Goal: Browse casually

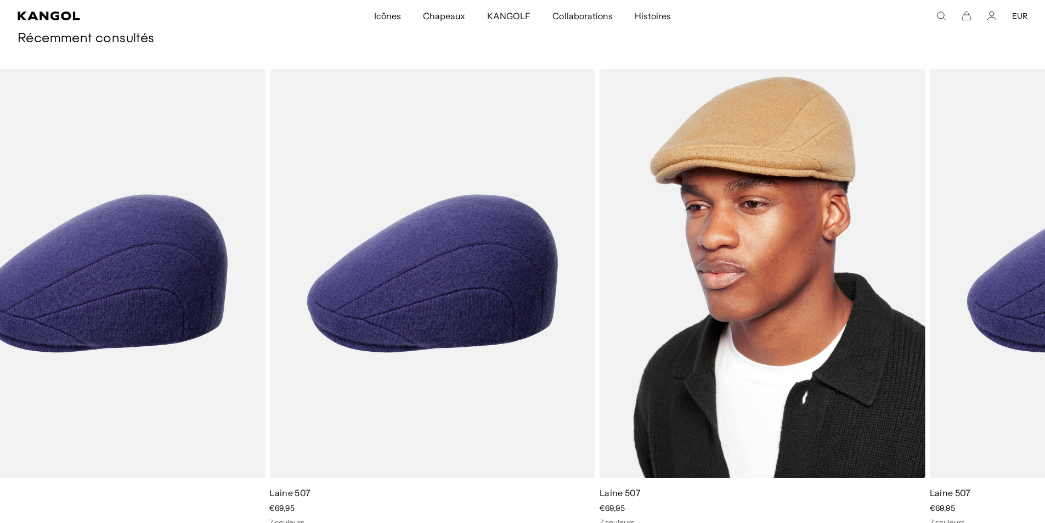
drag, startPoint x: 909, startPoint y: 373, endPoint x: 827, endPoint y: 290, distance: 116.7
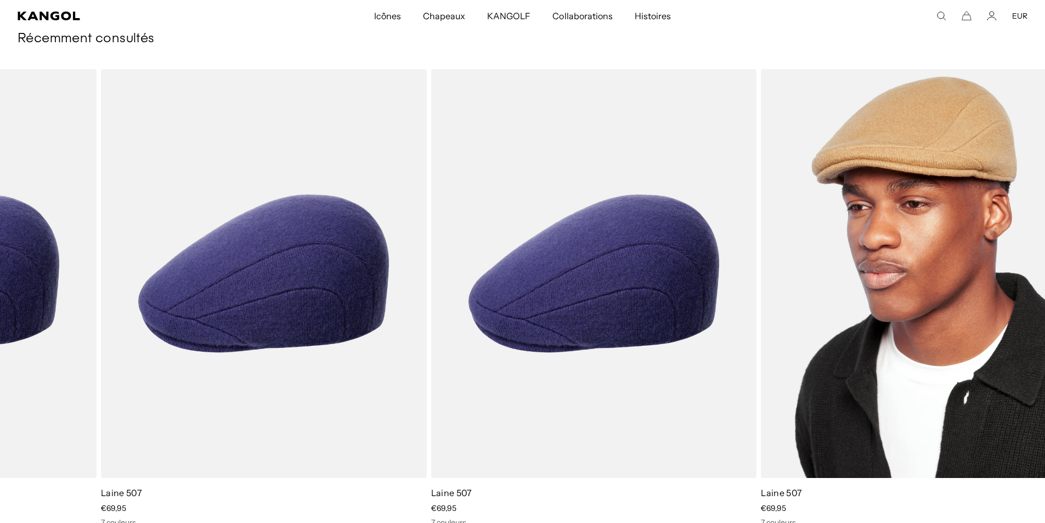
drag, startPoint x: 827, startPoint y: 290, endPoint x: 842, endPoint y: 272, distance: 23.3
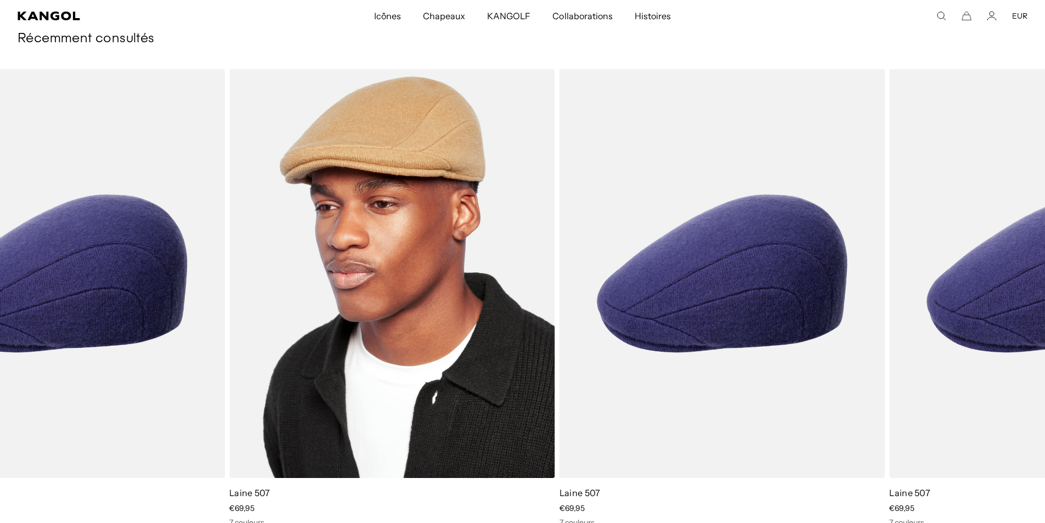
scroll to position [0, 226]
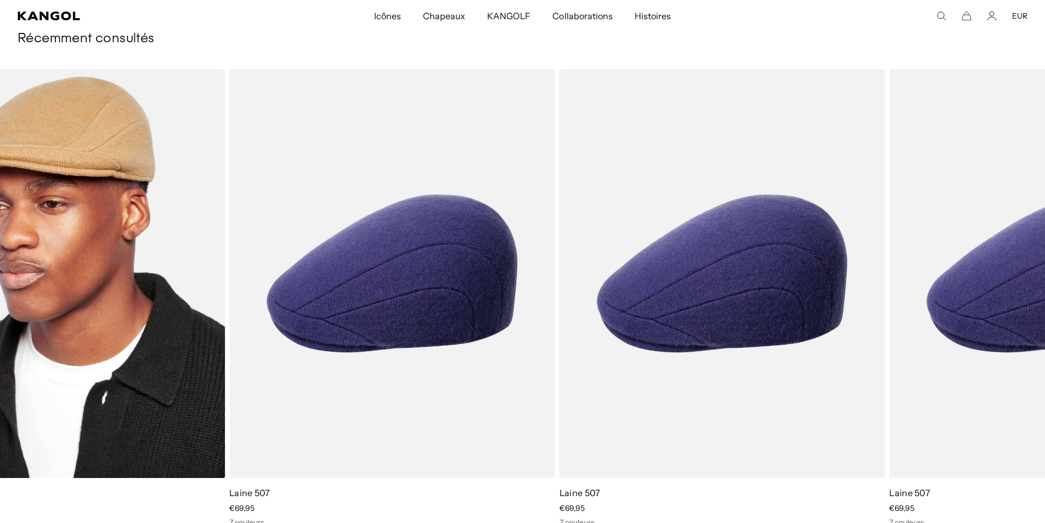
drag, startPoint x: 775, startPoint y: 281, endPoint x: 204, endPoint y: 293, distance: 570.9
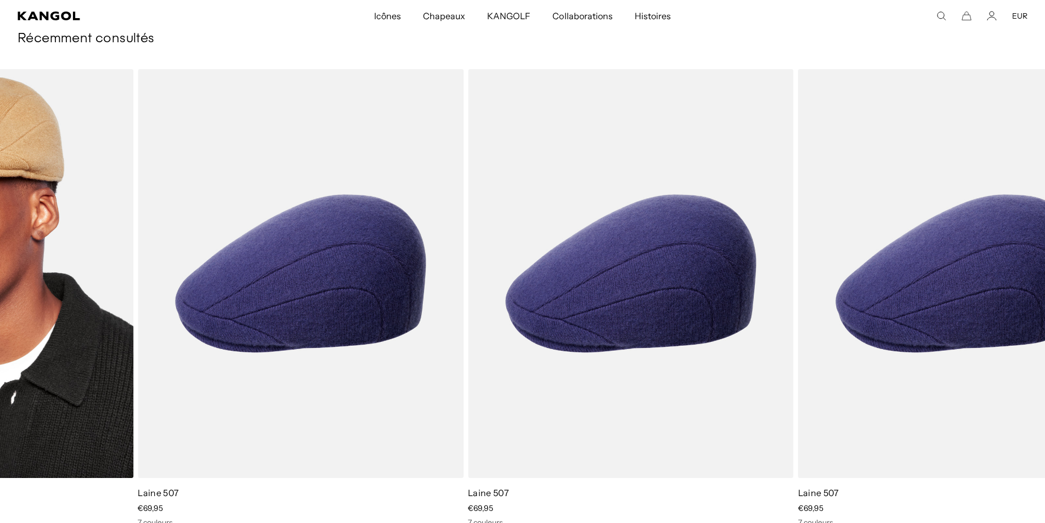
drag, startPoint x: 823, startPoint y: 270, endPoint x: 176, endPoint y: 311, distance: 648.3
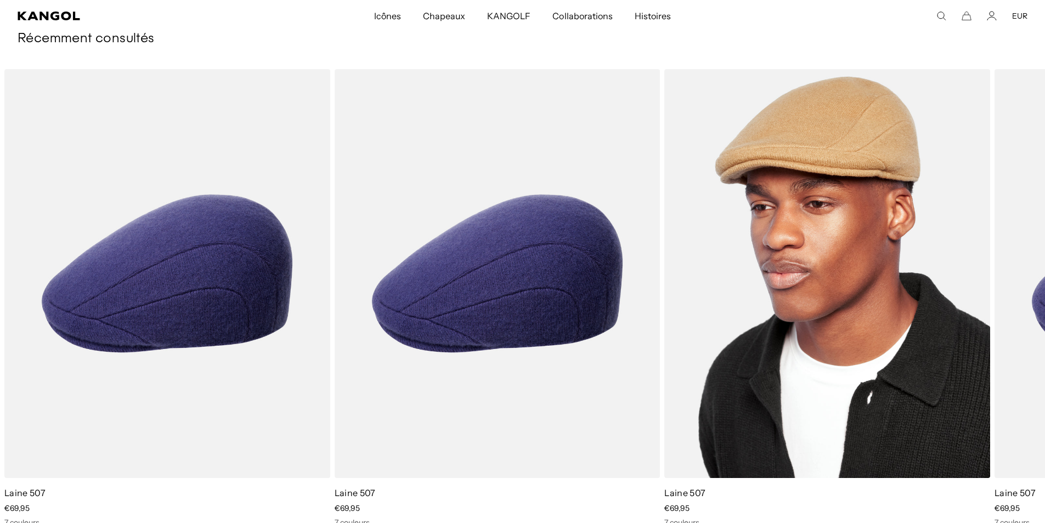
scroll to position [0, 0]
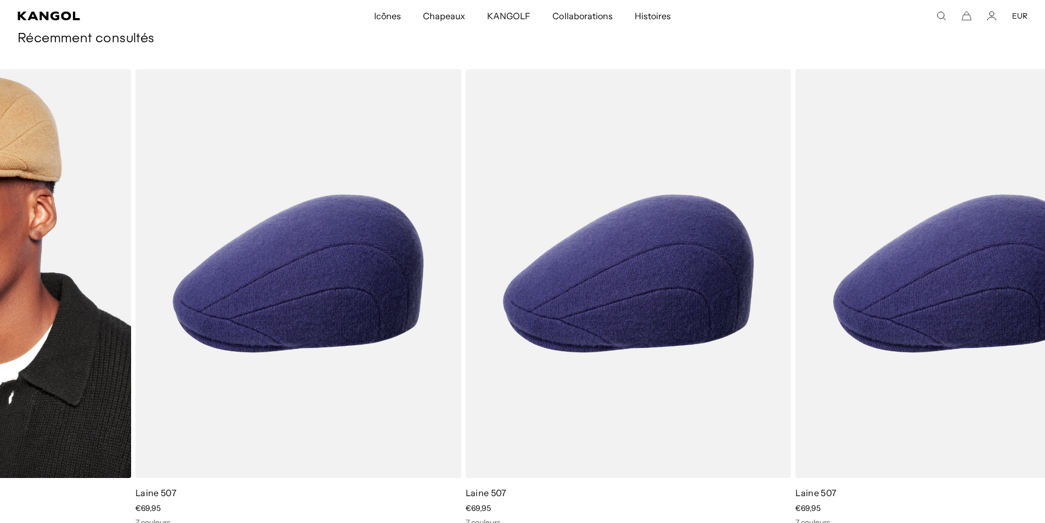
drag, startPoint x: 797, startPoint y: 541, endPoint x: 72, endPoint y: 491, distance: 726.0
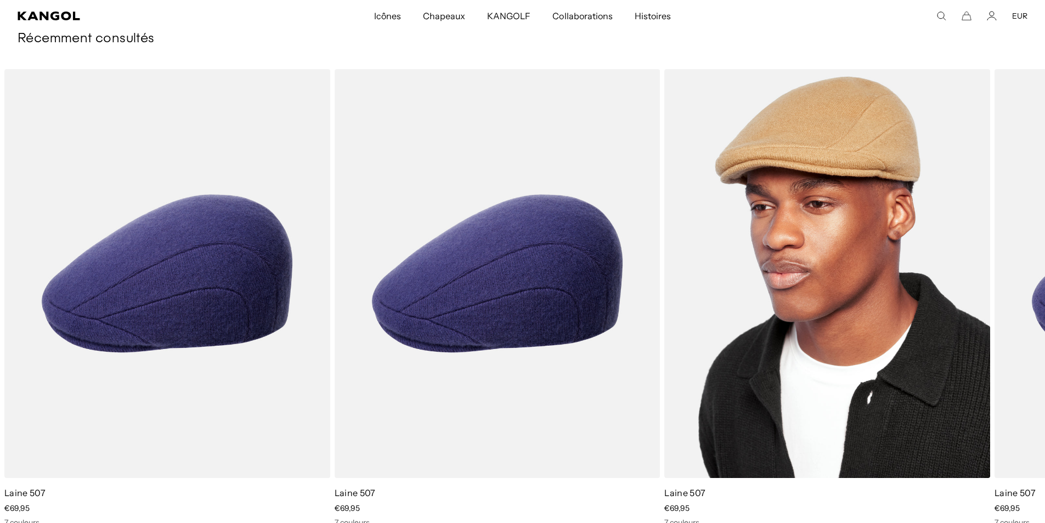
scroll to position [0, 226]
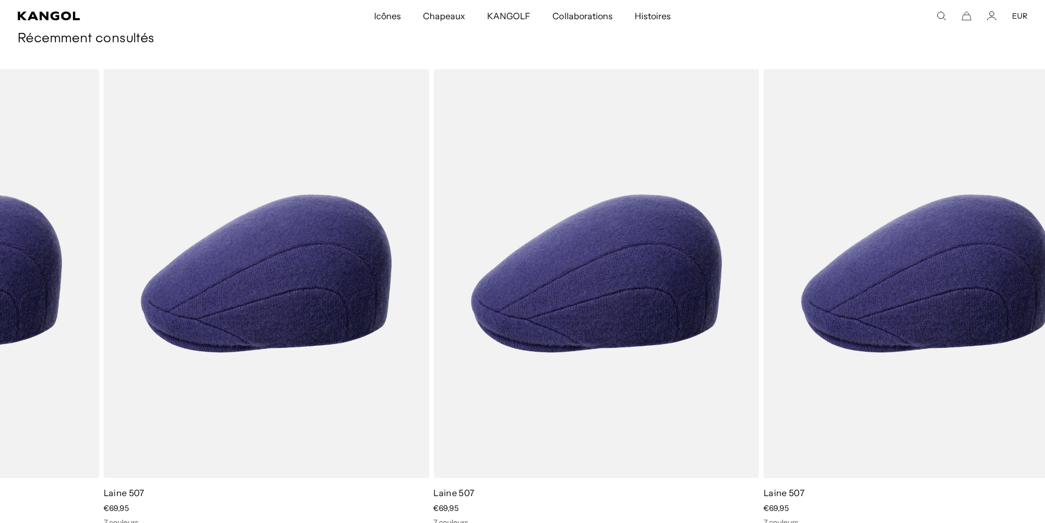
drag, startPoint x: 932, startPoint y: 506, endPoint x: 1052, endPoint y: 491, distance: 121.0
click at [955, 493] on div "Laine 507 Prix ​​de vente €69,95 7 couleurs" at bounding box center [926, 506] width 326 height 41
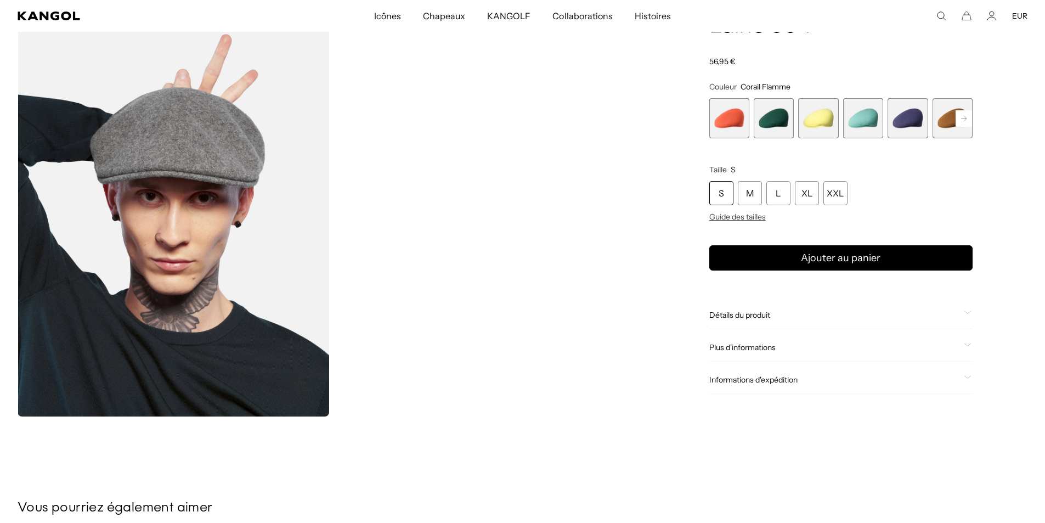
click at [519, 214] on video "Visionneuse de galerie" at bounding box center [488, 220] width 311 height 389
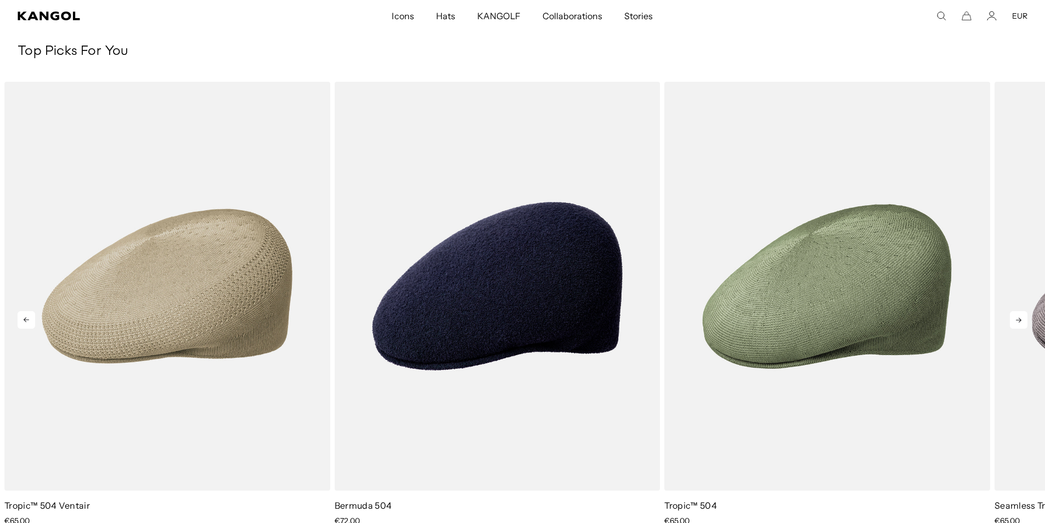
click at [1020, 317] on icon at bounding box center [1018, 320] width 18 height 18
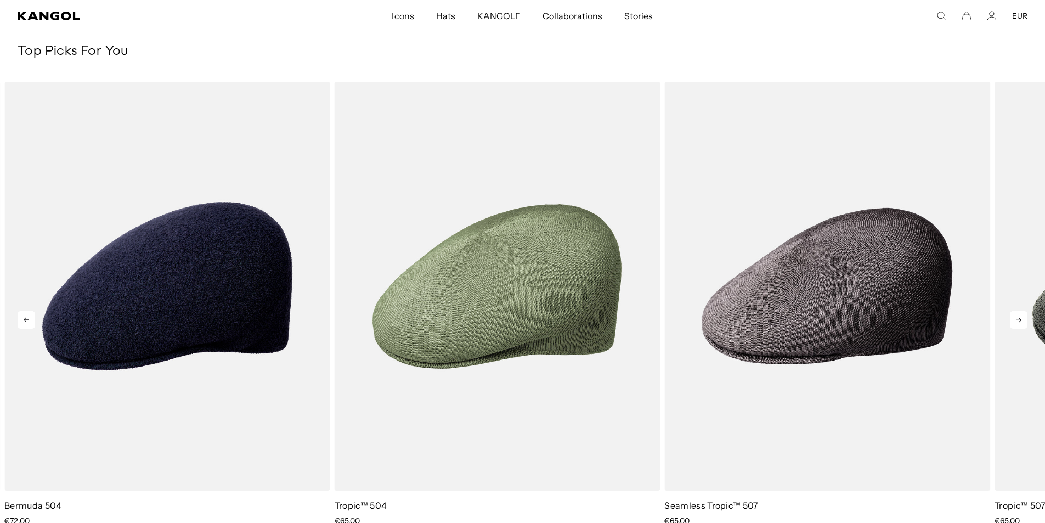
scroll to position [0, 226]
click at [1020, 317] on icon at bounding box center [1018, 320] width 18 height 18
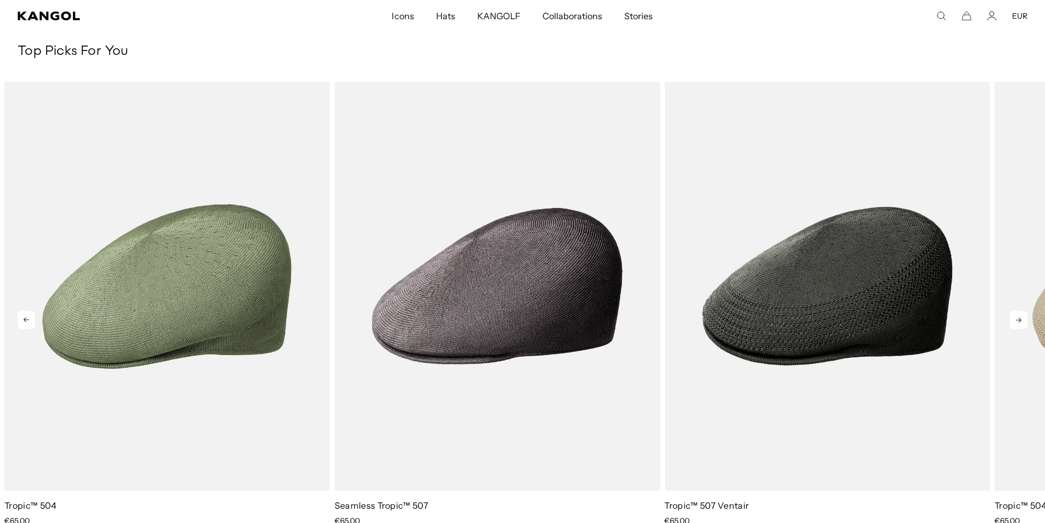
click at [1020, 317] on icon at bounding box center [1018, 320] width 18 height 18
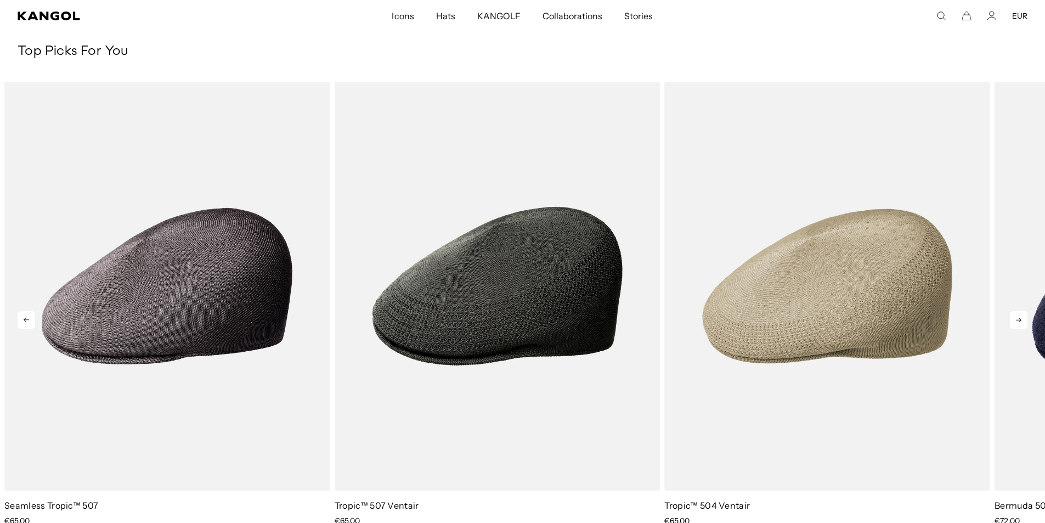
click at [1021, 317] on icon at bounding box center [1018, 320] width 18 height 18
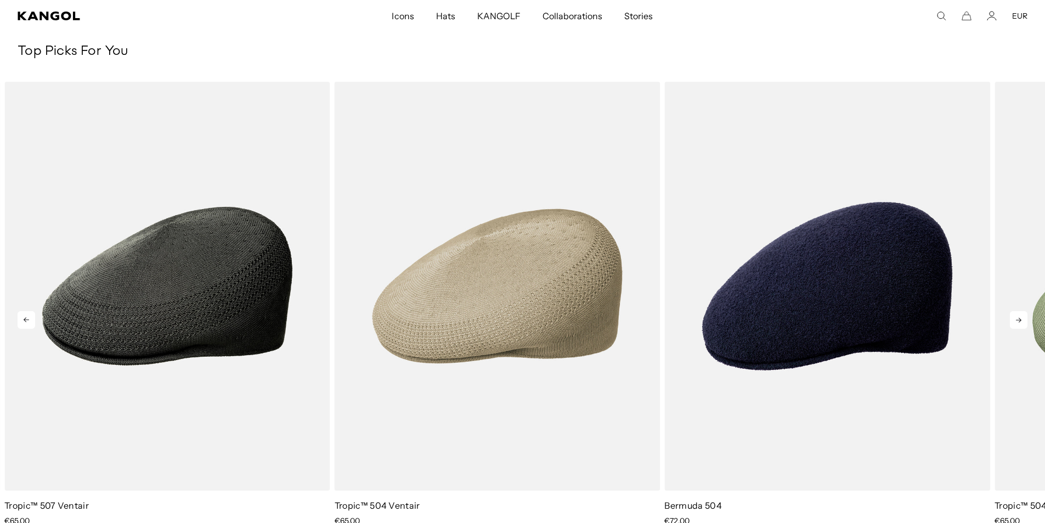
click at [1021, 317] on icon at bounding box center [1018, 320] width 18 height 18
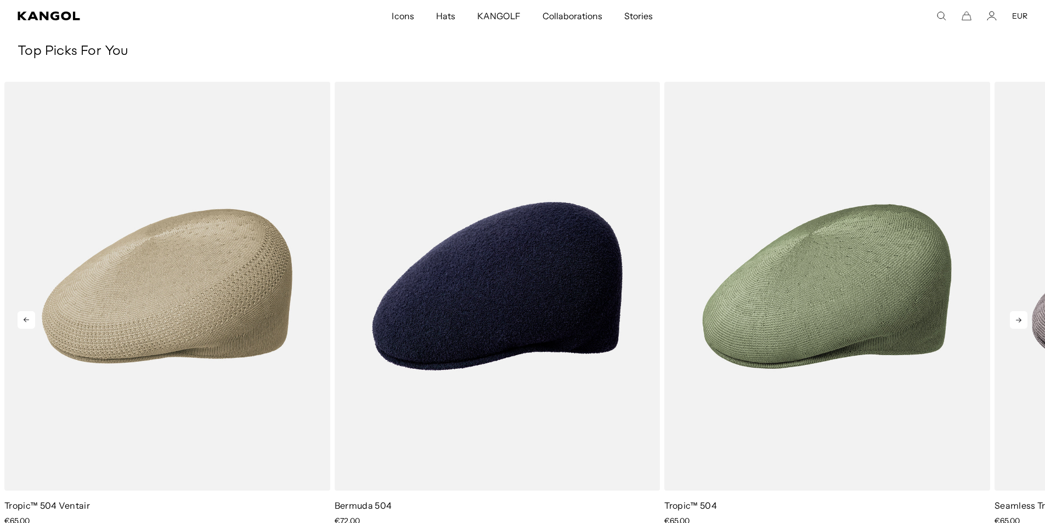
click at [1021, 317] on icon at bounding box center [1018, 320] width 18 height 18
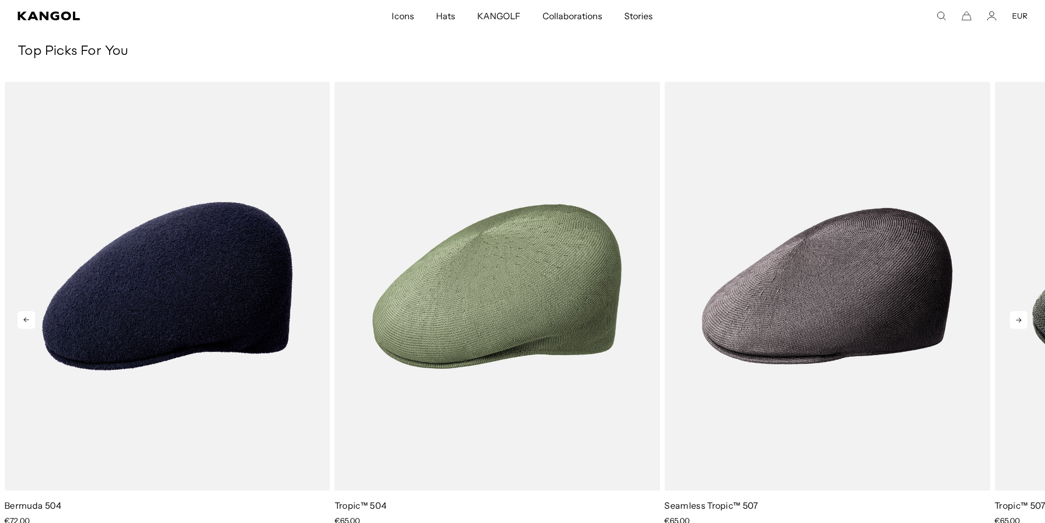
click at [1022, 317] on icon at bounding box center [1018, 320] width 18 height 18
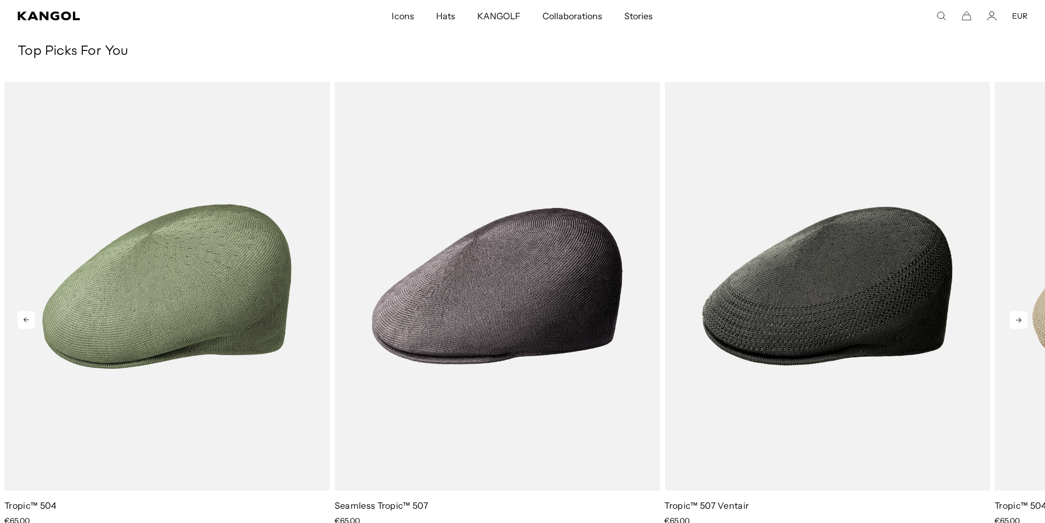
click at [1022, 317] on icon at bounding box center [1018, 320] width 18 height 18
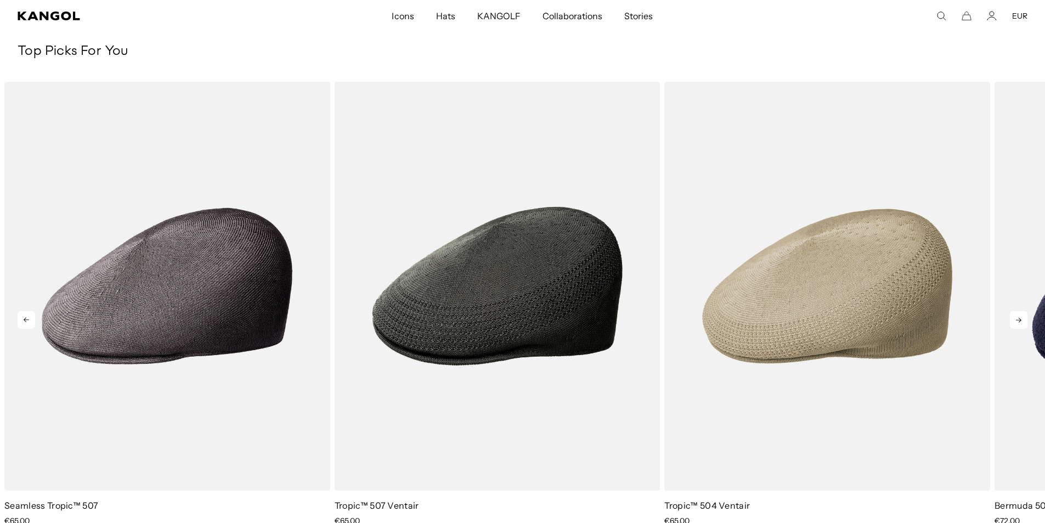
click at [1022, 317] on icon at bounding box center [1018, 320] width 18 height 18
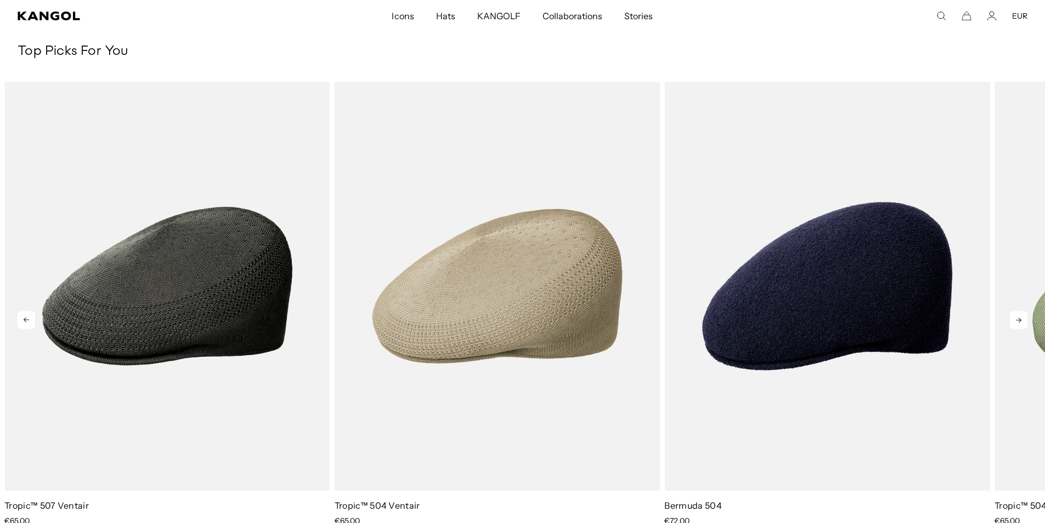
click at [1022, 317] on icon at bounding box center [1018, 320] width 18 height 18
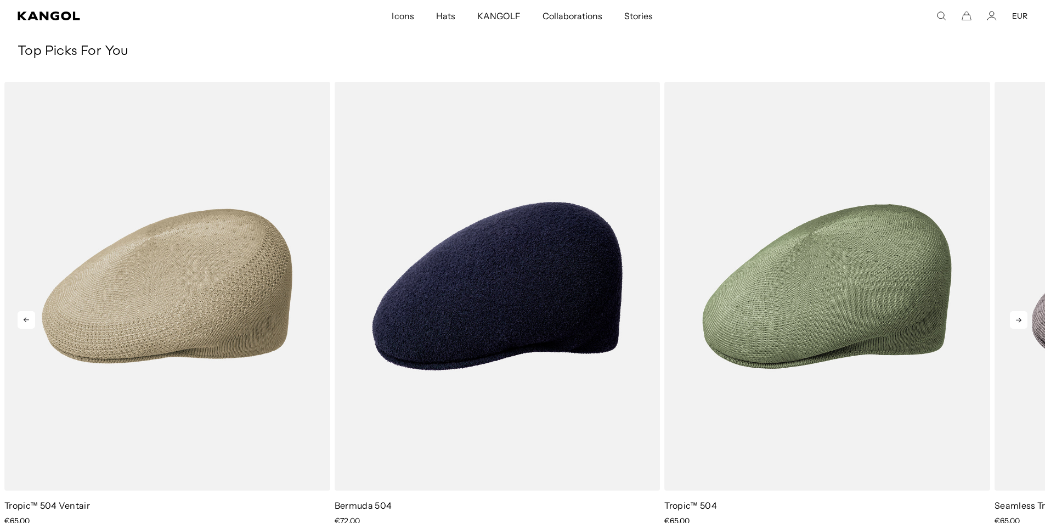
click at [1022, 317] on icon at bounding box center [1018, 320] width 18 height 18
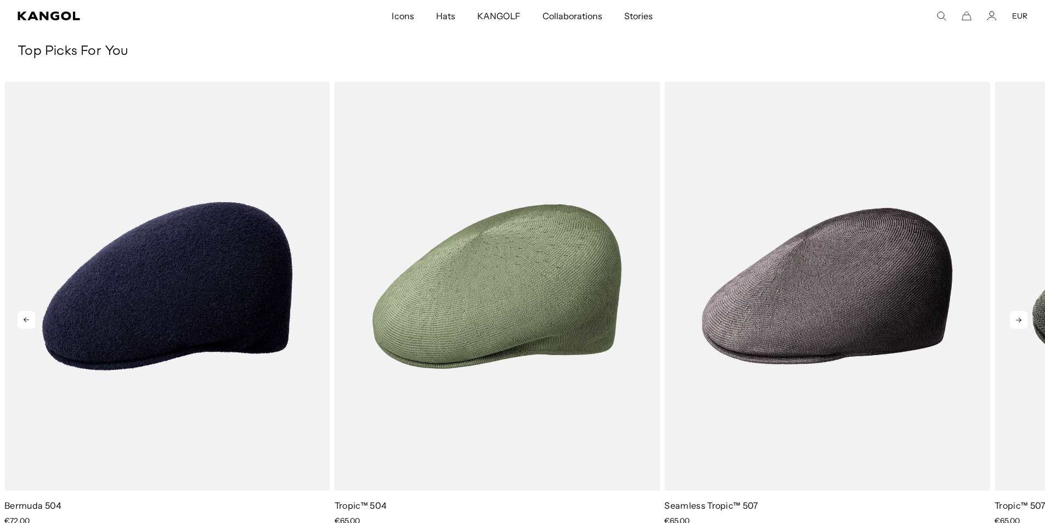
scroll to position [0, 226]
click at [1023, 317] on icon at bounding box center [1018, 320] width 18 height 18
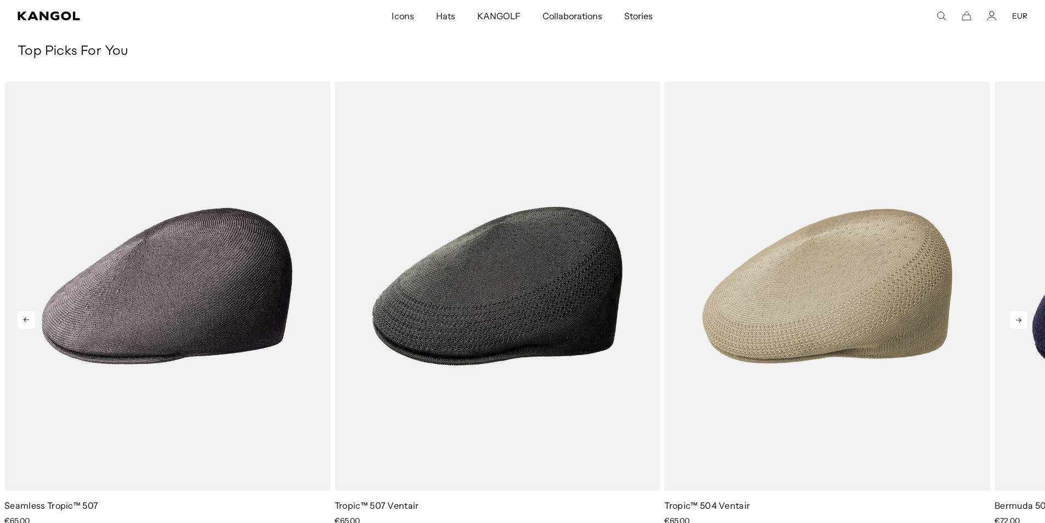
click at [1023, 317] on icon at bounding box center [1018, 320] width 18 height 18
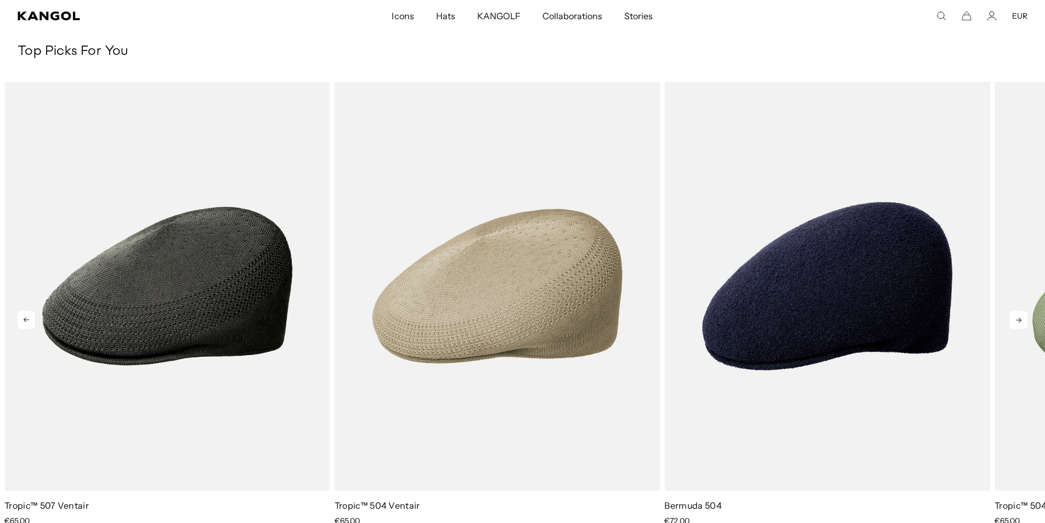
click at [1023, 317] on icon at bounding box center [1018, 320] width 18 height 18
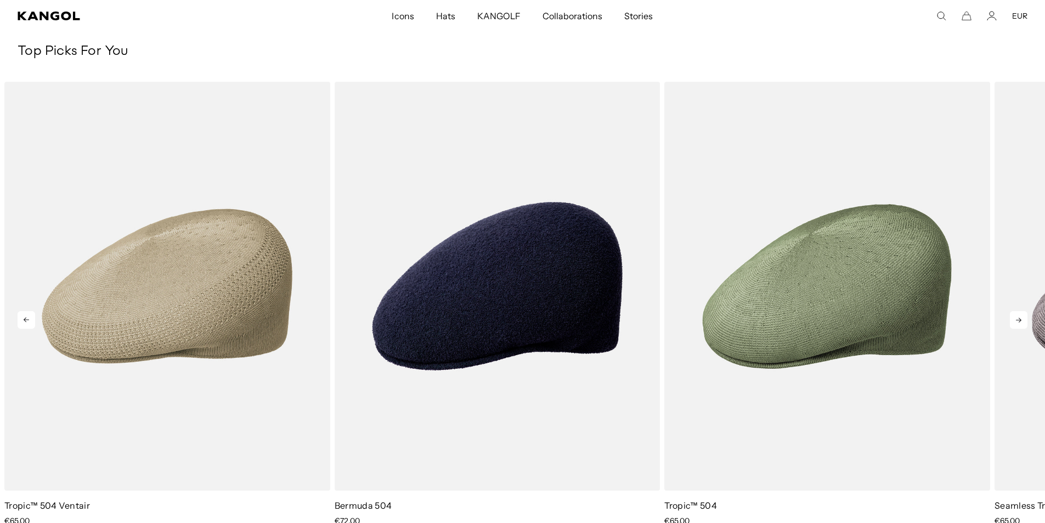
click at [1023, 317] on icon at bounding box center [1018, 320] width 18 height 18
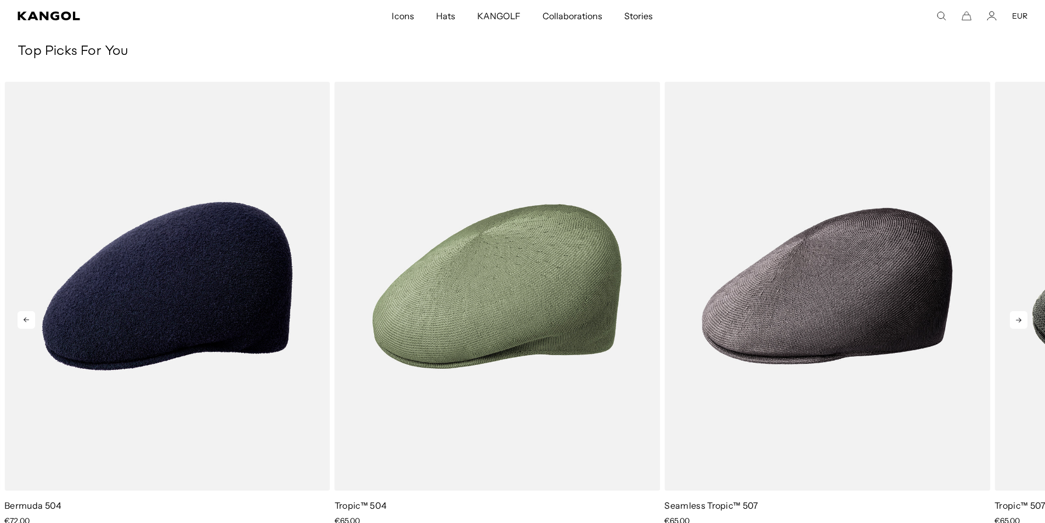
click at [1023, 317] on icon at bounding box center [1018, 320] width 18 height 18
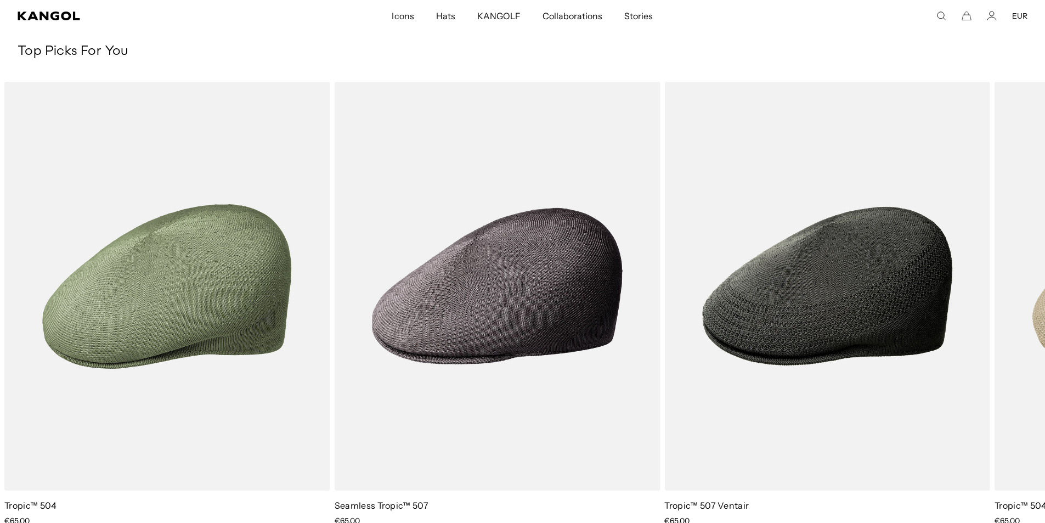
scroll to position [0, 0]
